Goal: Information Seeking & Learning: Learn about a topic

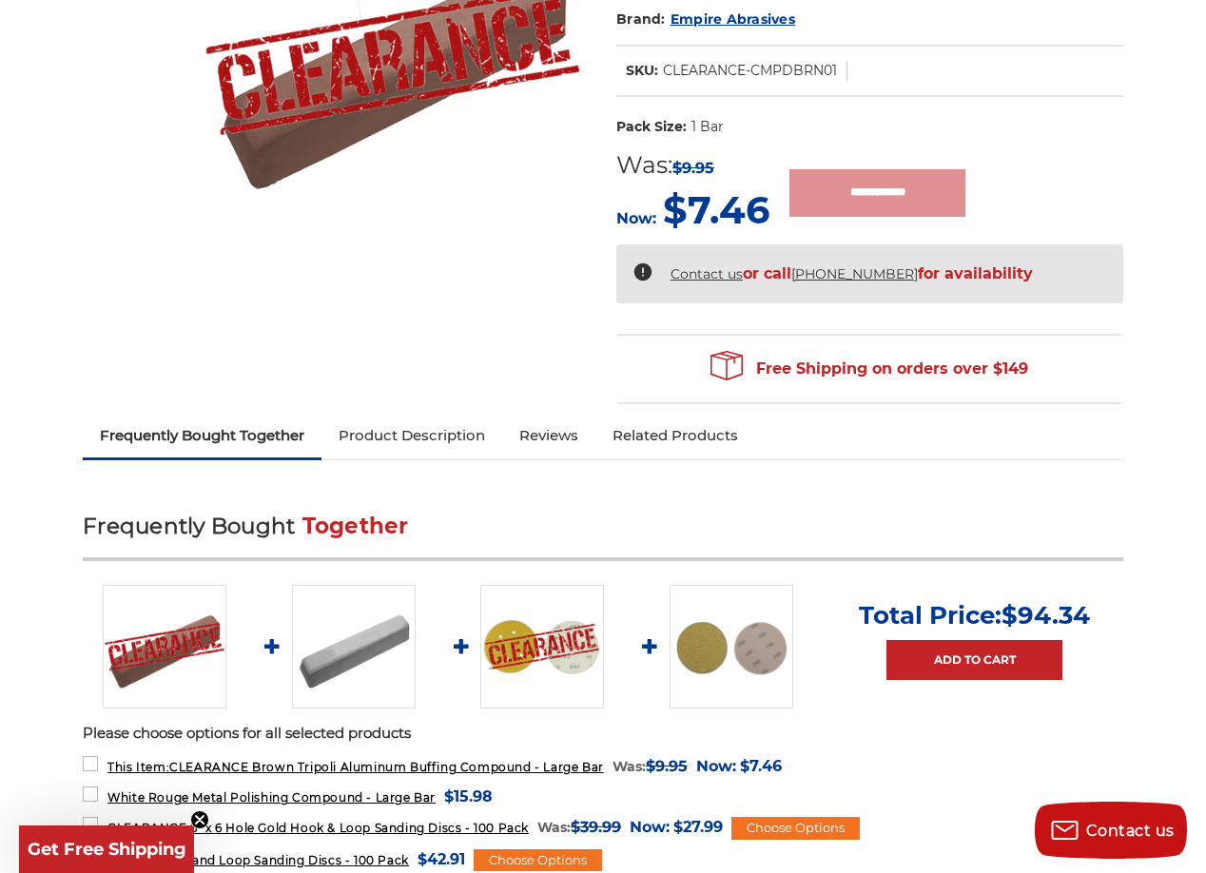
scroll to position [381, 0]
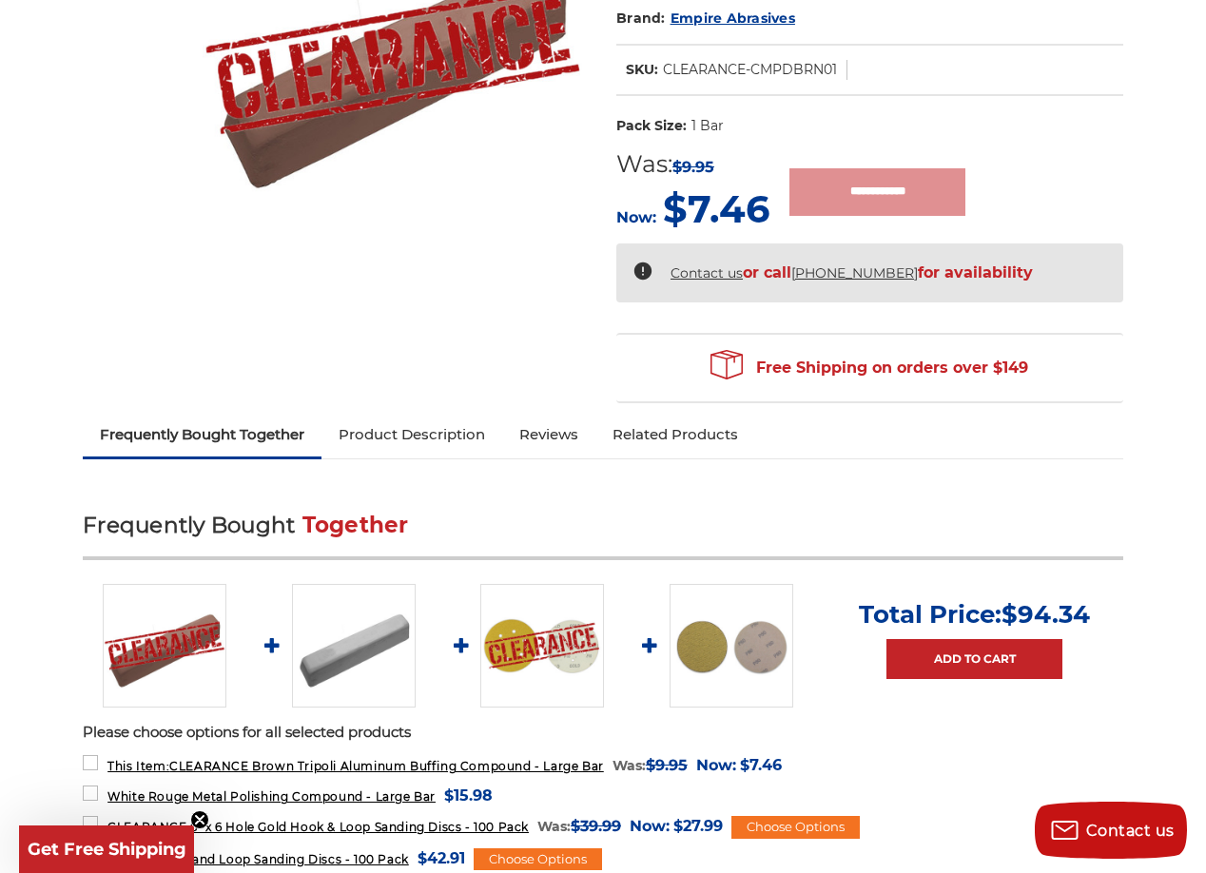
click at [452, 440] on link "Product Description" at bounding box center [412, 435] width 181 height 42
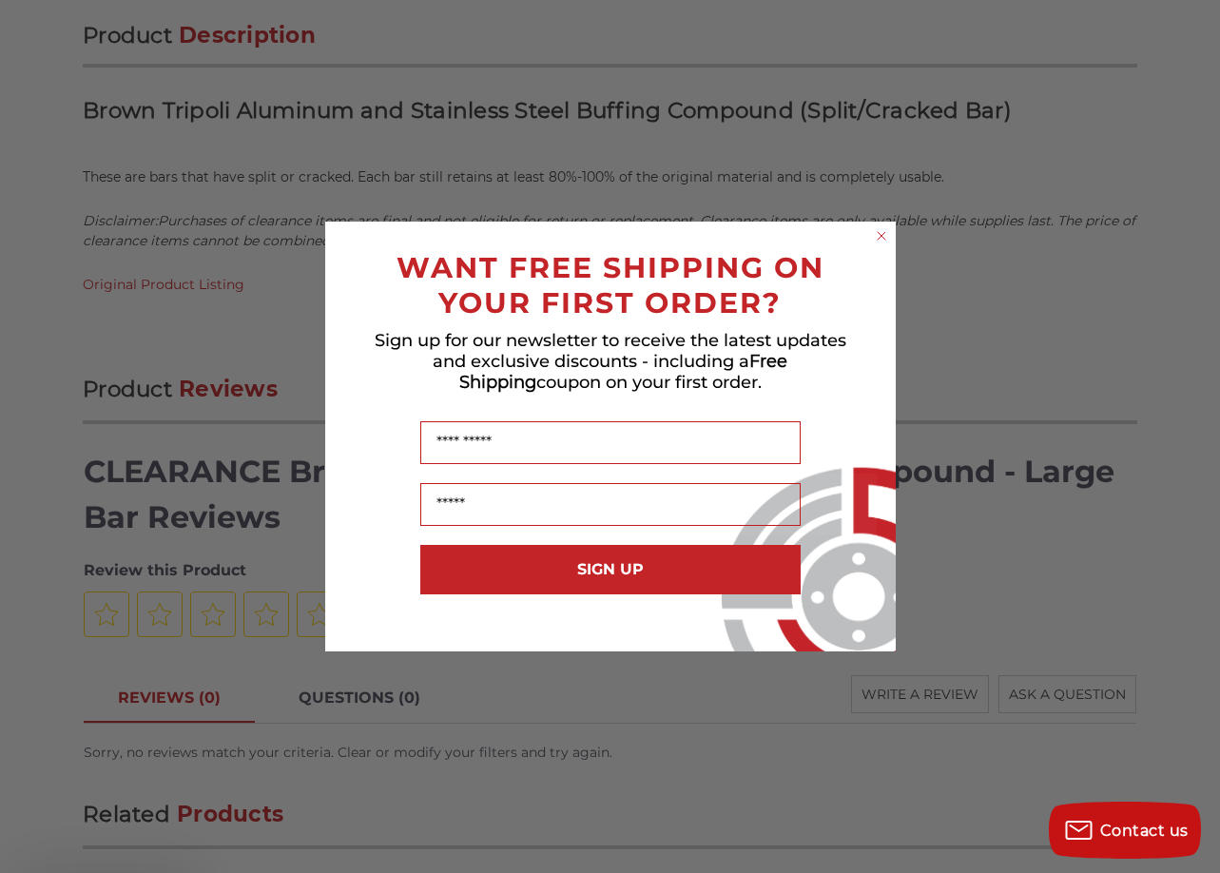
scroll to position [1284, 0]
click at [878, 234] on icon "Close dialog" at bounding box center [881, 235] width 19 height 19
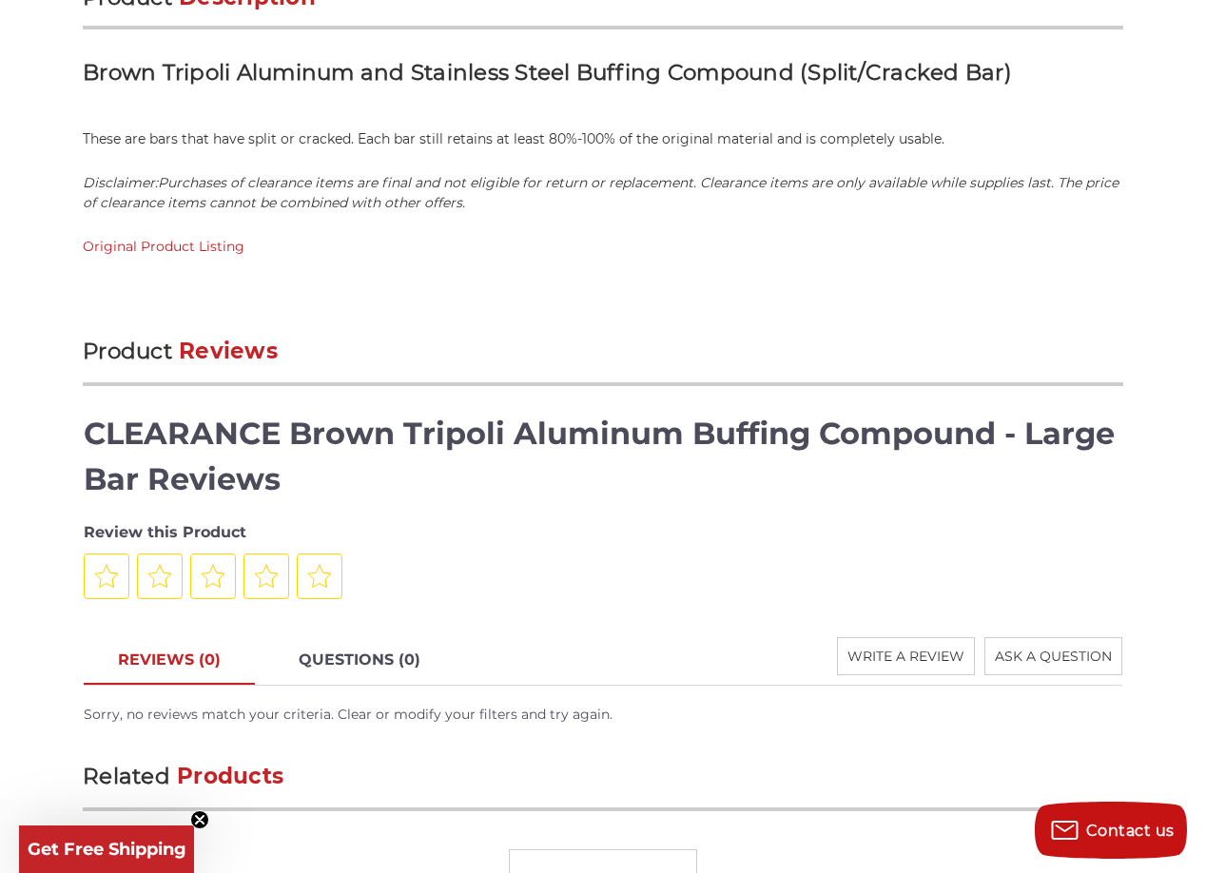
scroll to position [1892, 0]
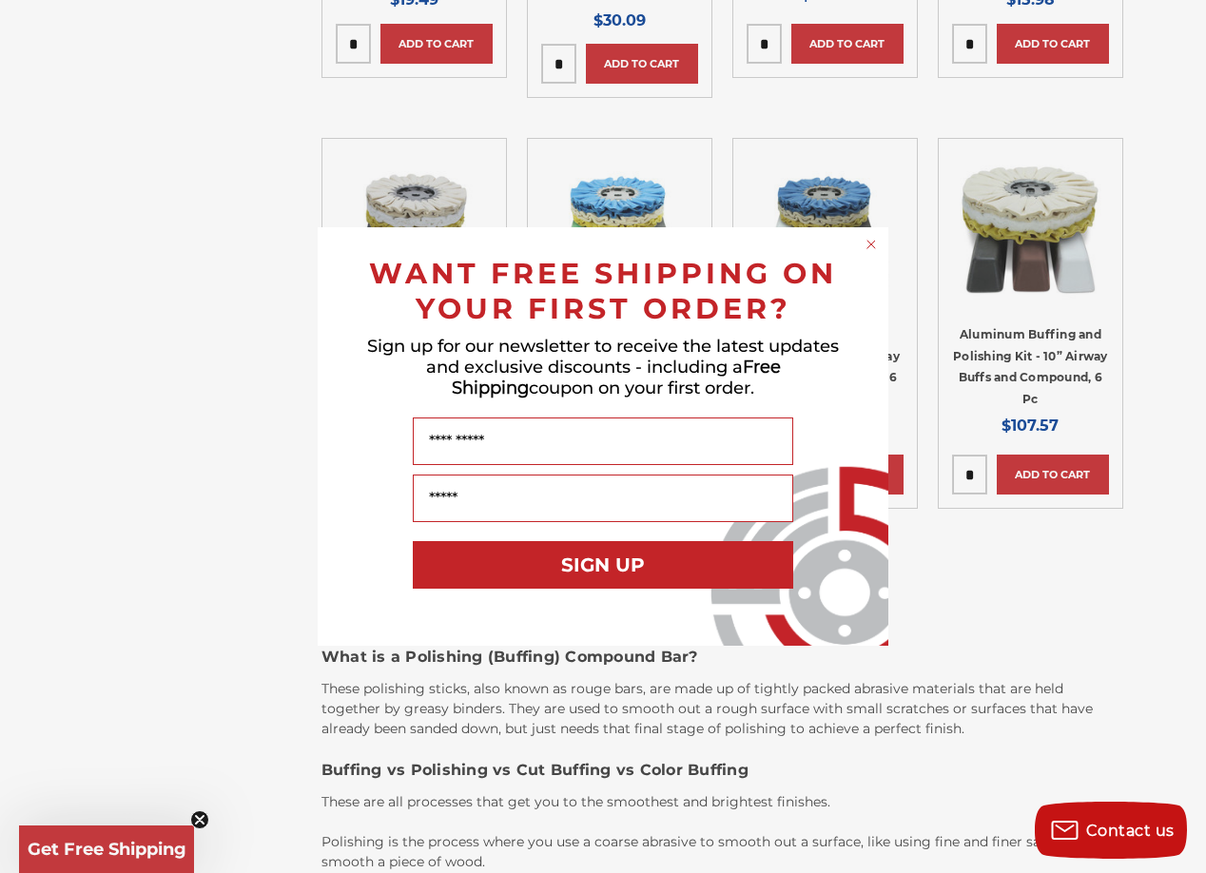
scroll to position [1522, 0]
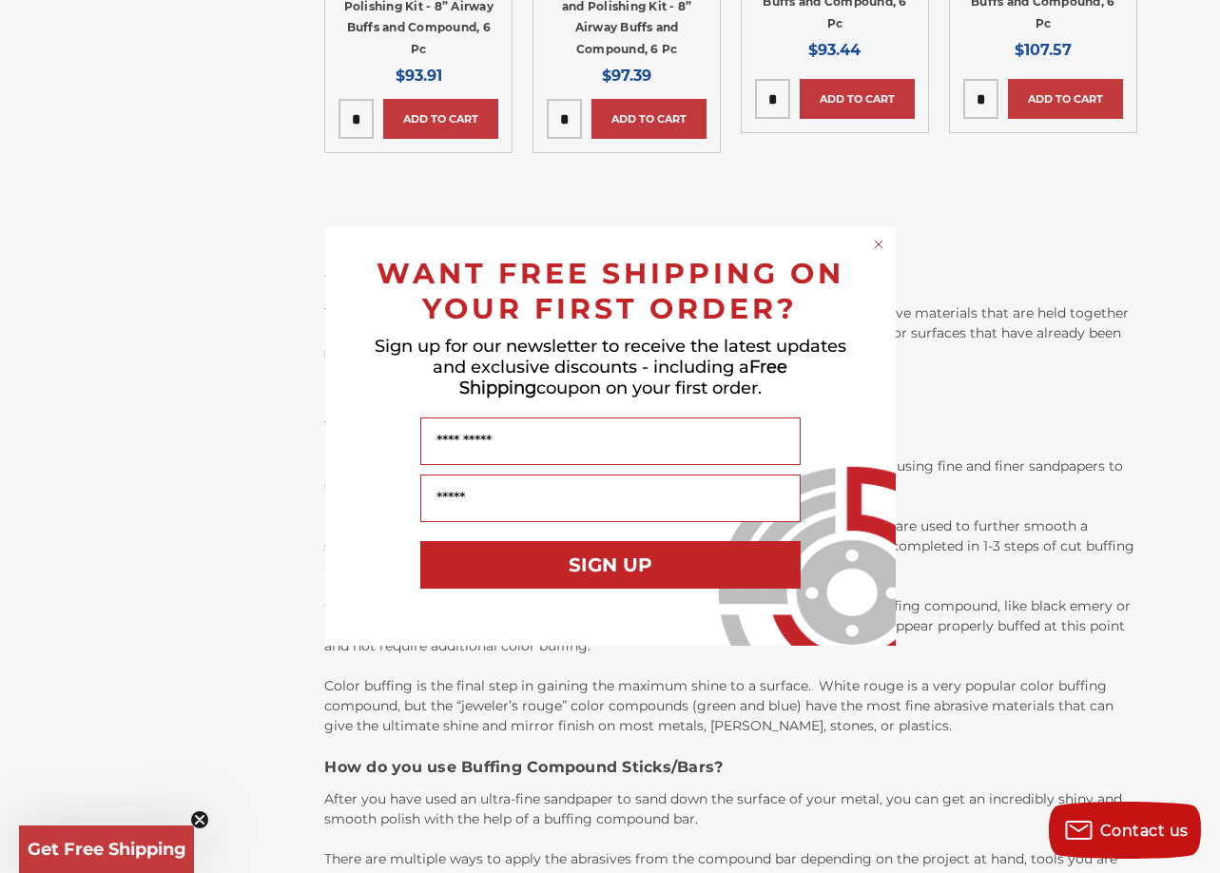
click at [875, 243] on icon "Close dialog" at bounding box center [878, 244] width 19 height 19
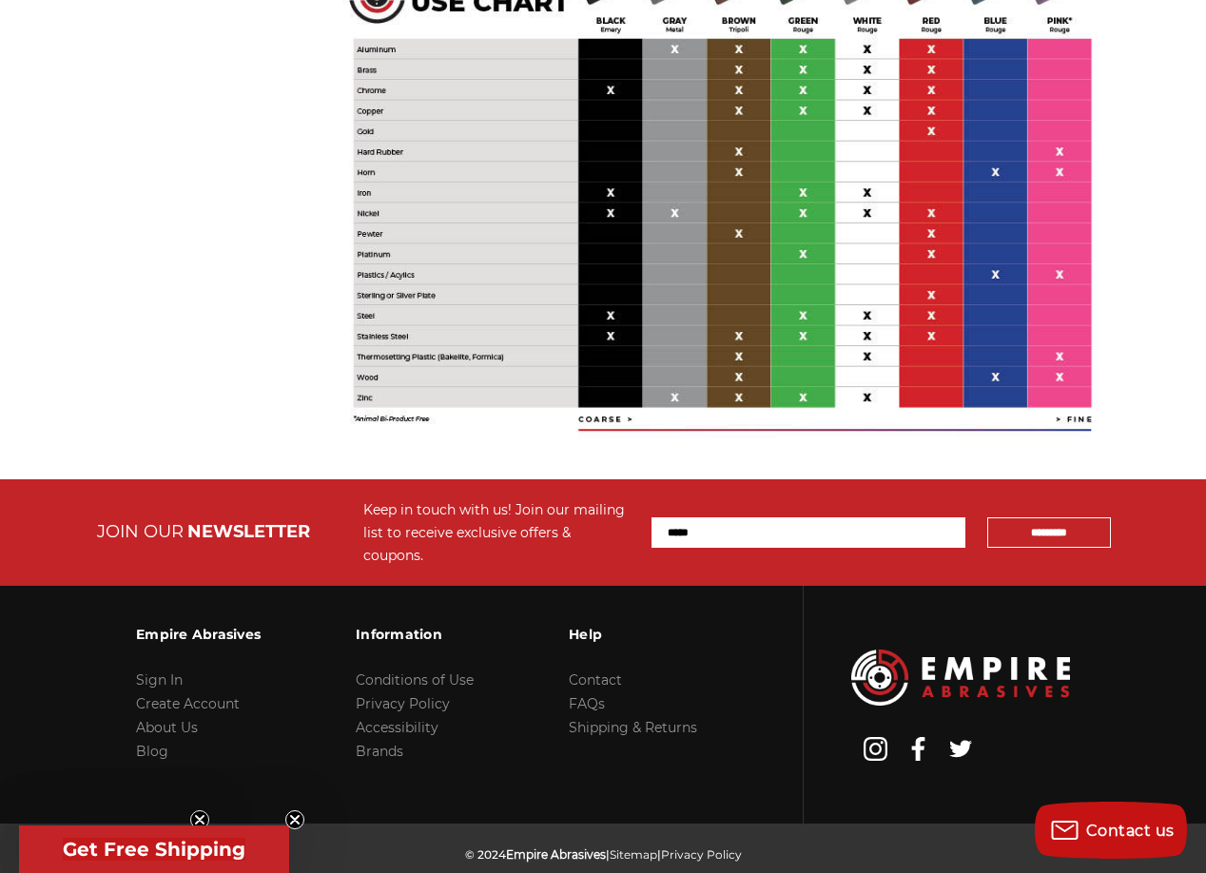
scroll to position [4509, 0]
